Goal: Information Seeking & Learning: Understand process/instructions

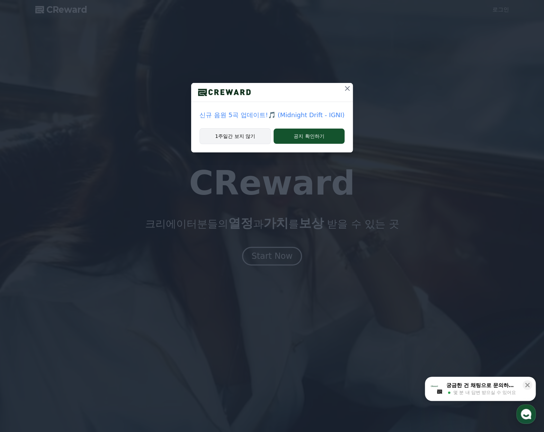
click at [244, 137] on button "1주일간 보지 않기" at bounding box center [234, 136] width 71 height 16
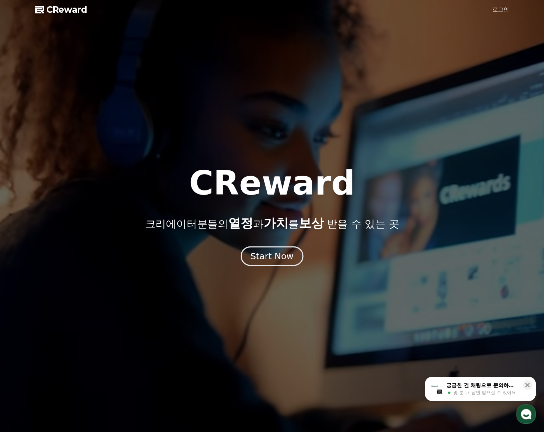
click at [276, 258] on div "Start Now" at bounding box center [271, 256] width 43 height 12
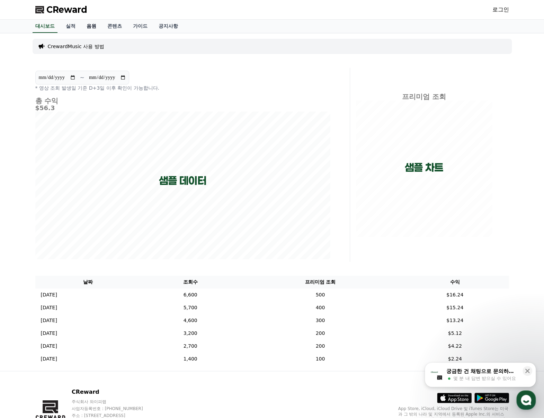
click at [86, 27] on link "음원" at bounding box center [91, 26] width 21 height 13
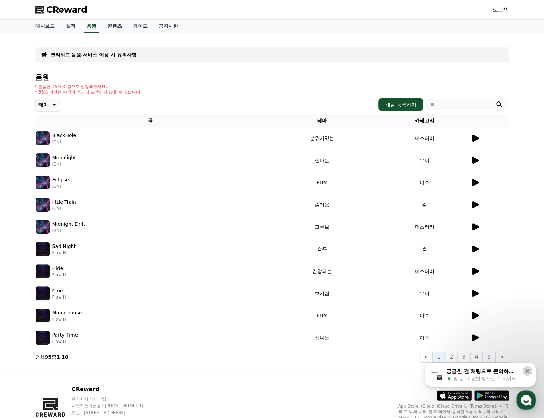
click at [528, 371] on icon at bounding box center [526, 370] width 7 height 7
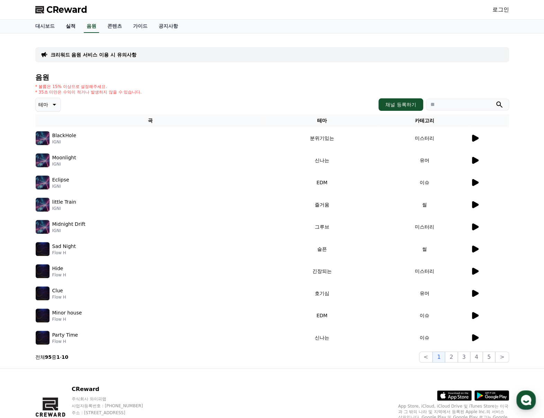
click at [71, 27] on link "실적" at bounding box center [70, 26] width 21 height 13
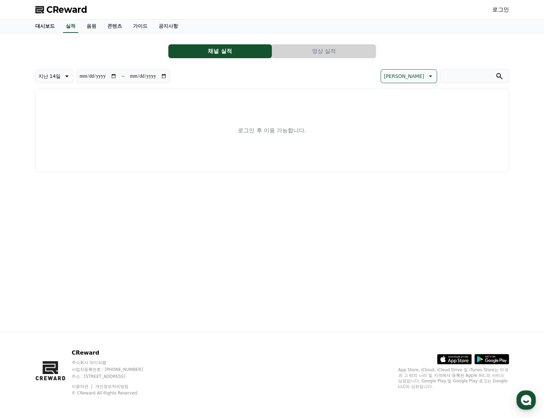
click at [46, 26] on link "대시보드" at bounding box center [45, 26] width 30 height 13
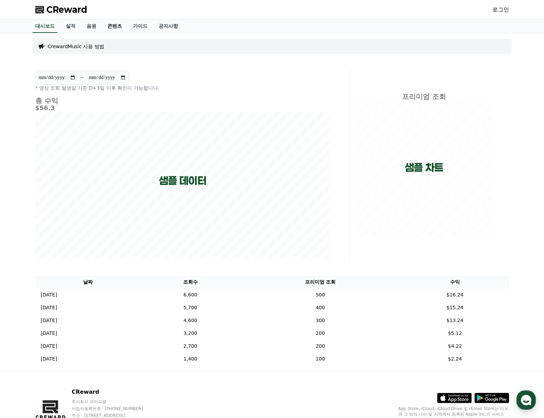
click at [121, 26] on link "콘텐츠" at bounding box center [115, 26] width 26 height 13
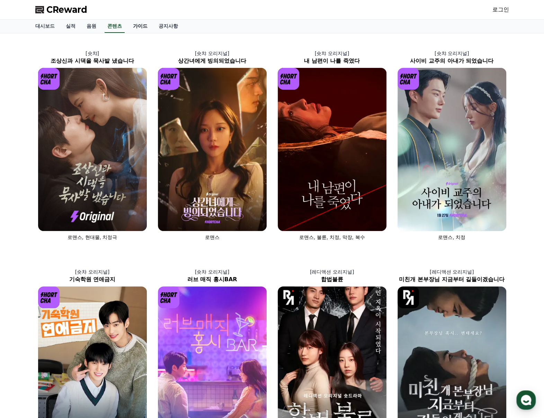
click at [142, 28] on link "가이드" at bounding box center [140, 26] width 26 height 13
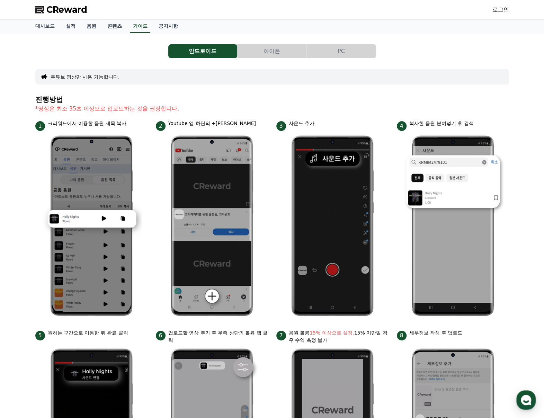
click at [285, 52] on button "아이폰" at bounding box center [271, 51] width 69 height 14
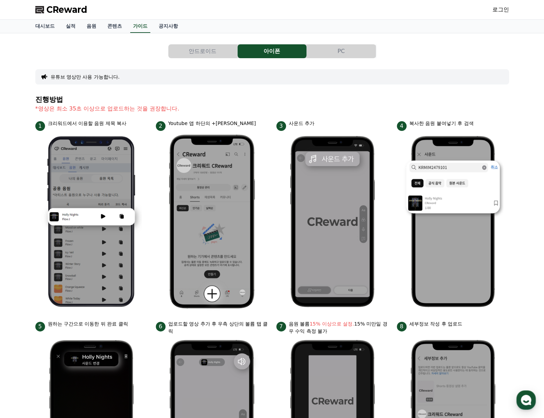
click at [343, 44] on button "PC" at bounding box center [341, 51] width 69 height 14
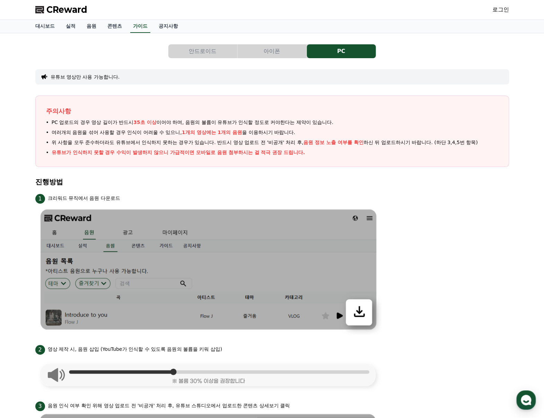
scroll to position [104, 0]
